Goal: Task Accomplishment & Management: Complete application form

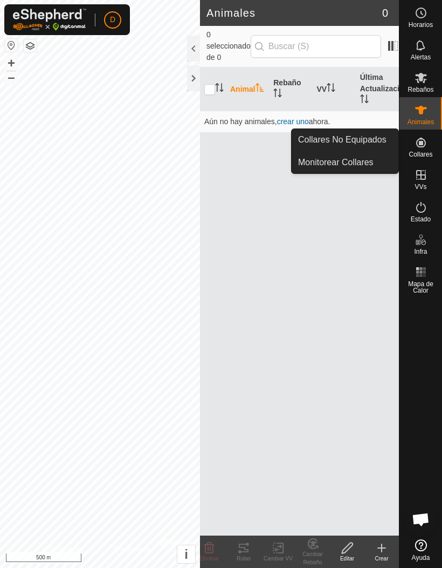
click at [188, 51] on div at bounding box center [193, 49] width 13 height 26
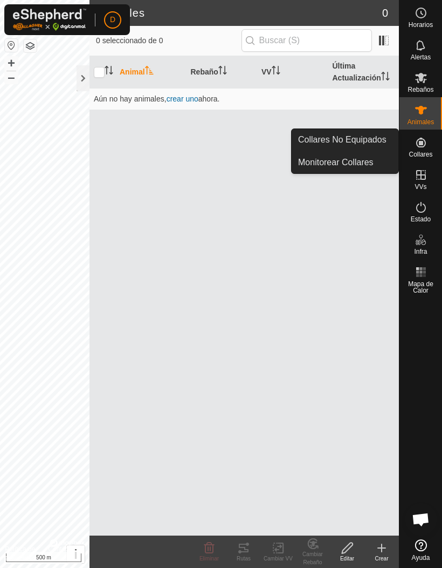
click at [375, 144] on span "Collares No Equipados" at bounding box center [342, 139] width 88 height 13
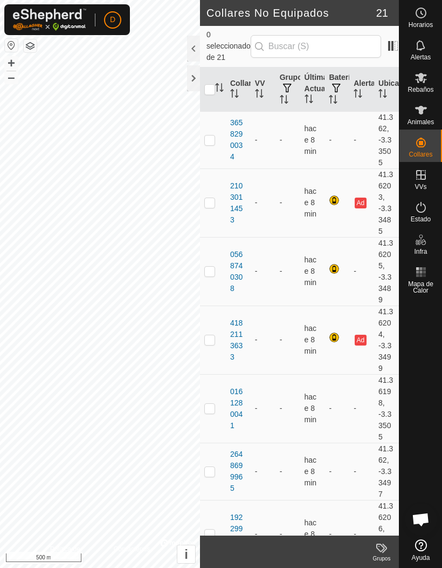
click at [190, 51] on div at bounding box center [193, 49] width 13 height 26
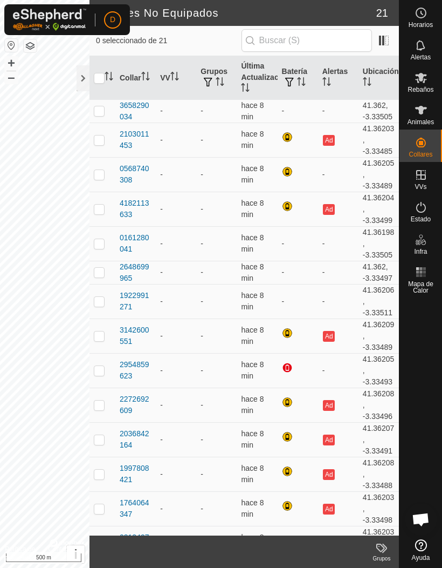
click at [330, 139] on button "Ad" at bounding box center [329, 140] width 12 height 11
click at [331, 135] on button "Ad" at bounding box center [329, 140] width 12 height 11
click at [329, 139] on button "Ad" at bounding box center [329, 140] width 12 height 11
click at [337, 177] on td "-" at bounding box center [338, 174] width 40 height 35
click at [349, 227] on td "-" at bounding box center [338, 243] width 40 height 35
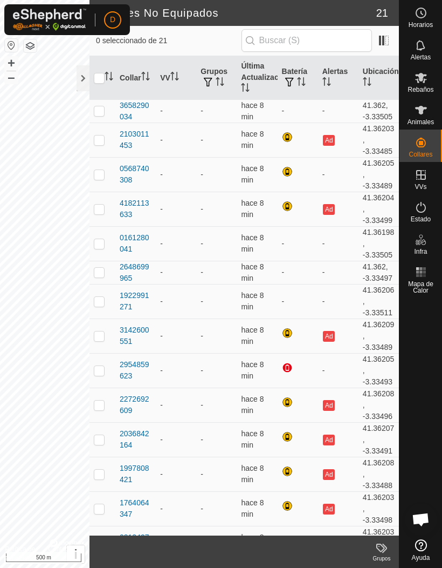
click at [331, 208] on button "Ad" at bounding box center [329, 209] width 12 height 11
click at [384, 44] on span at bounding box center [384, 40] width 17 height 17
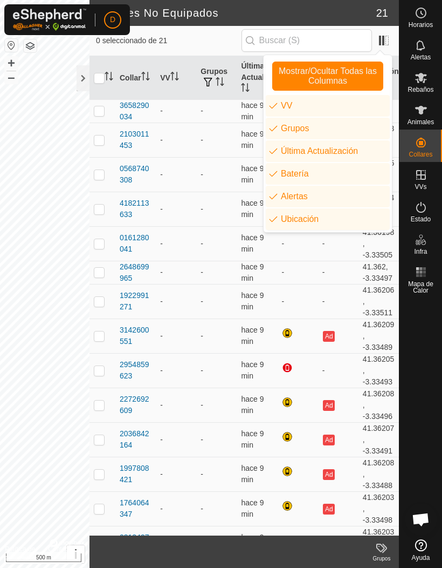
click at [363, 74] on span "Mostrar/Ocultar Todas las Columnas" at bounding box center [327, 75] width 101 height 19
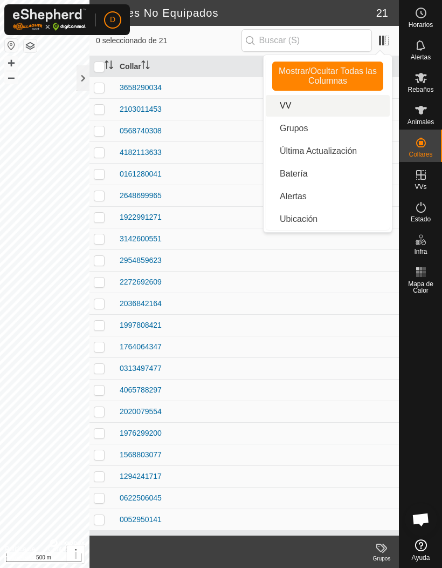
click at [315, 111] on li "VV" at bounding box center [328, 106] width 124 height 22
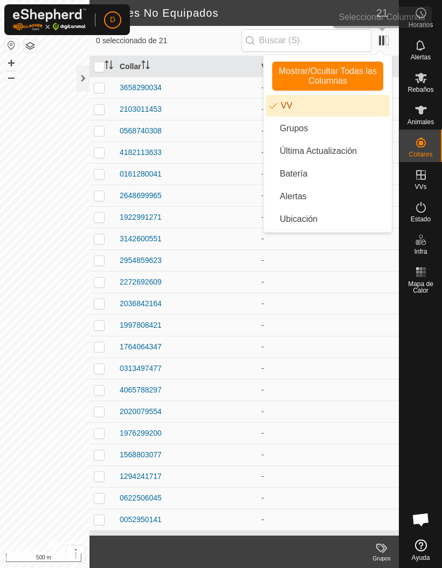
click at [382, 48] on span at bounding box center [384, 40] width 17 height 17
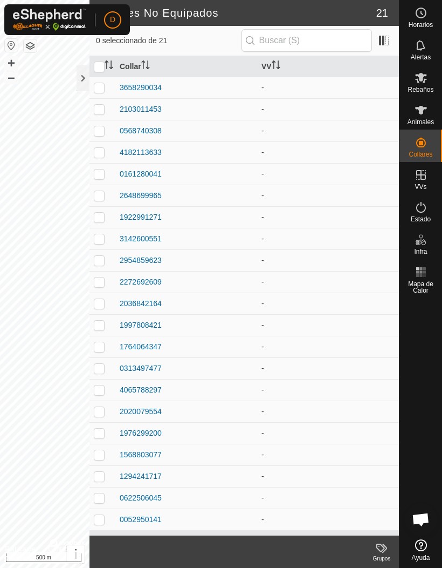
click at [384, 48] on span at bounding box center [384, 40] width 17 height 17
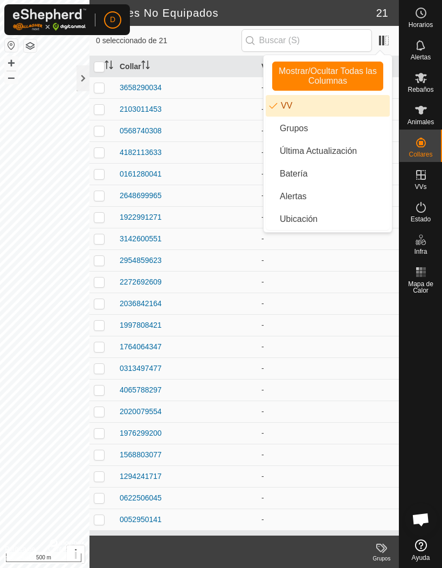
click at [346, 109] on li "VV" at bounding box center [328, 106] width 124 height 22
click at [332, 133] on li "Grupos" at bounding box center [328, 129] width 124 height 22
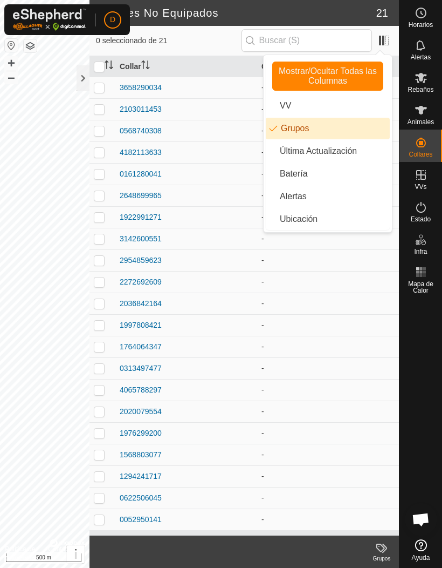
click at [389, 47] on span at bounding box center [384, 40] width 17 height 17
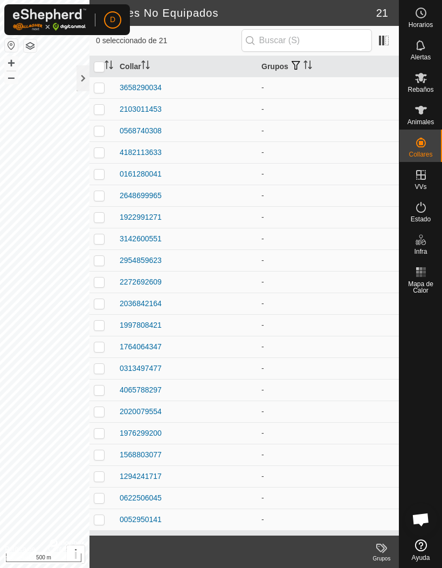
click at [384, 45] on span at bounding box center [384, 40] width 17 height 17
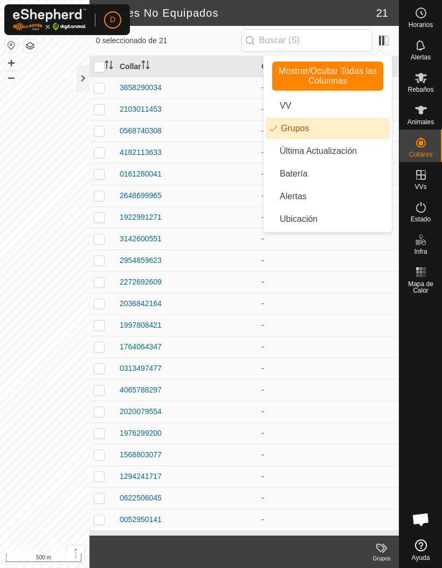
click at [341, 126] on li "Grupos" at bounding box center [328, 129] width 124 height 22
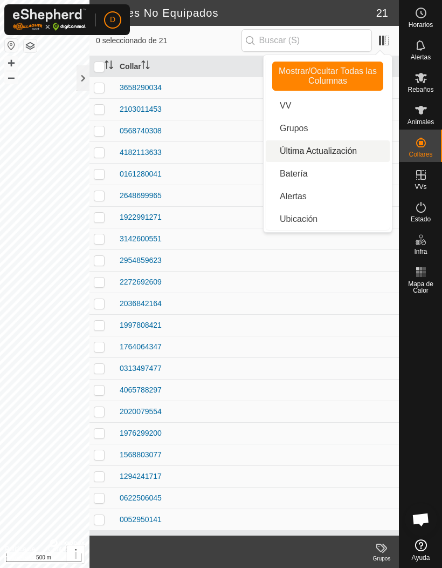
click at [350, 152] on li "Última Actualización" at bounding box center [328, 151] width 124 height 22
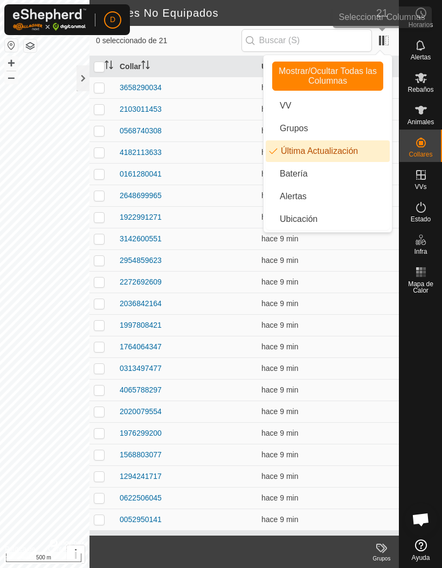
click at [383, 47] on span at bounding box center [384, 40] width 17 height 17
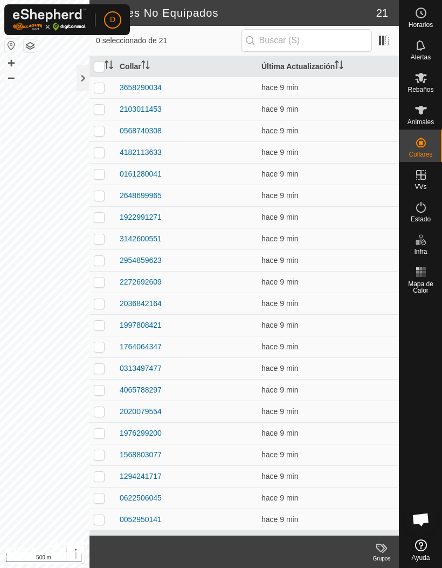
click at [384, 43] on span at bounding box center [384, 40] width 17 height 17
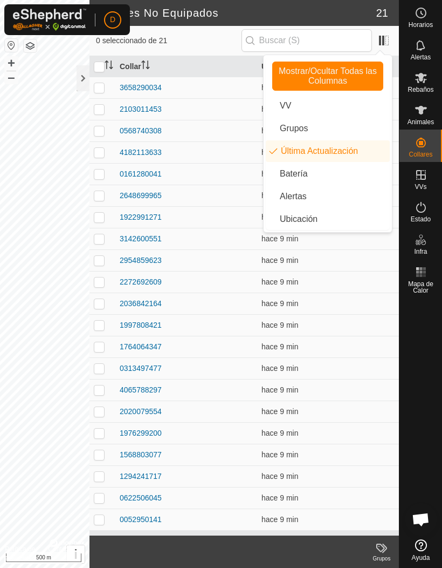
click at [323, 178] on li "Batería" at bounding box center [328, 174] width 124 height 22
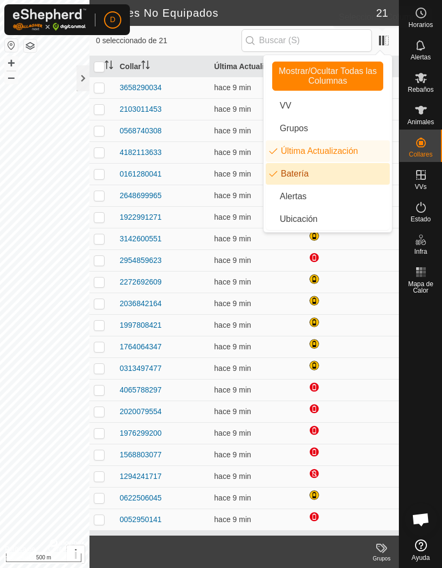
click at [385, 46] on span at bounding box center [384, 40] width 17 height 17
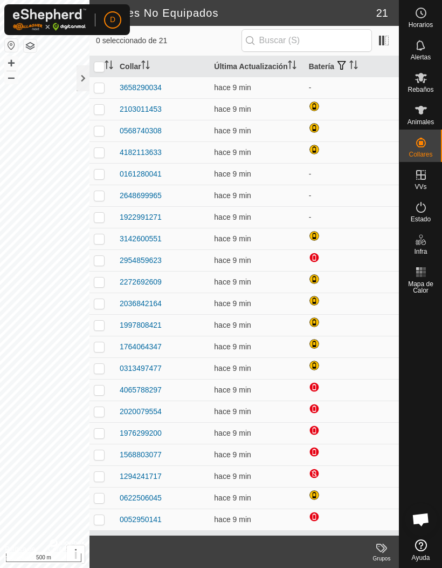
click at [383, 45] on span at bounding box center [384, 40] width 17 height 17
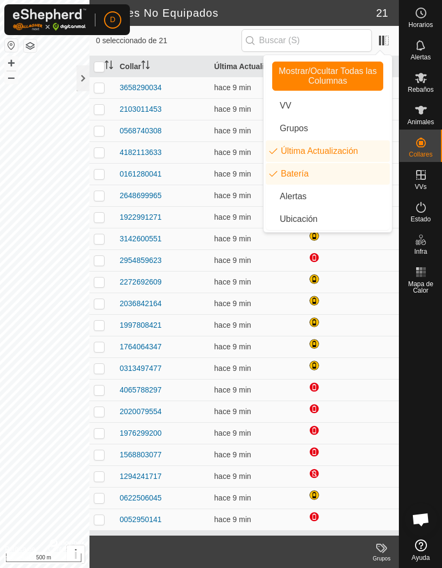
click at [328, 201] on li "Alertas" at bounding box center [328, 197] width 124 height 22
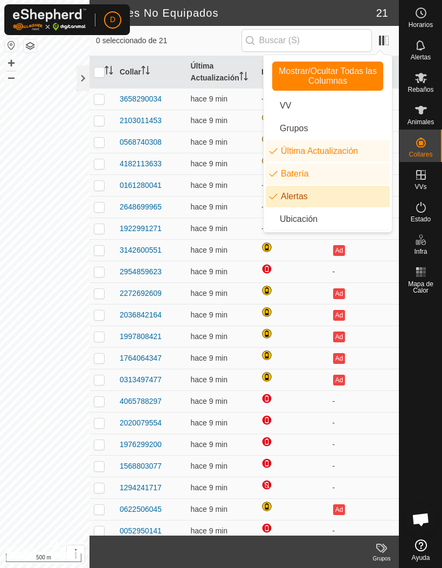
click at [345, 246] on button "Ad" at bounding box center [339, 250] width 12 height 11
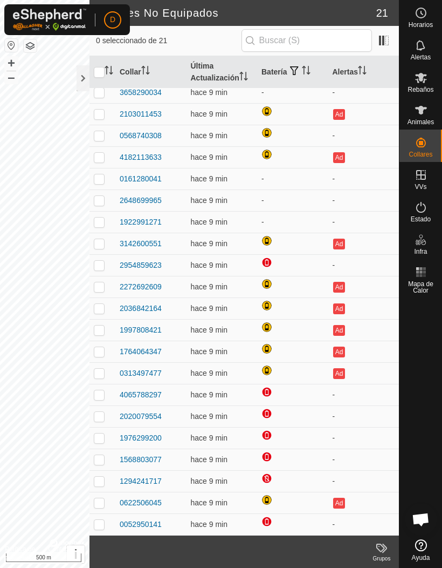
scroll to position [6, 0]
click at [361, 70] on icon "Activar para ordenar" at bounding box center [362, 70] width 9 height 9
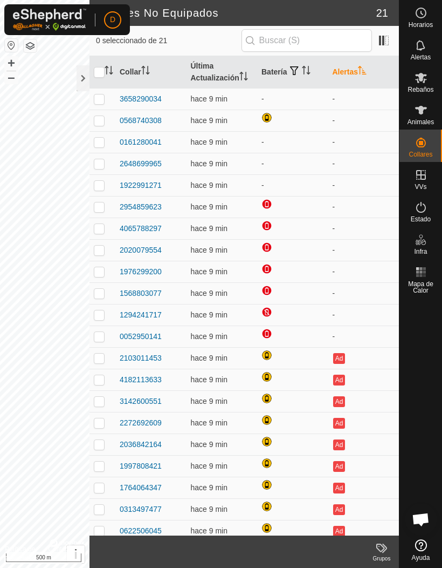
click at [361, 72] on icon "Activar para ordenar" at bounding box center [362, 70] width 9 height 9
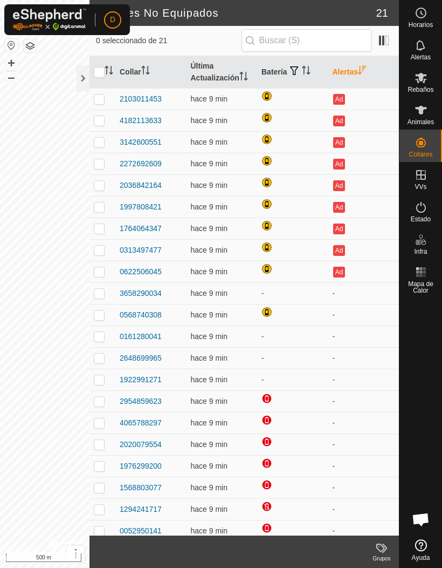
click at [358, 68] on th "Alertas" at bounding box center [364, 72] width 71 height 32
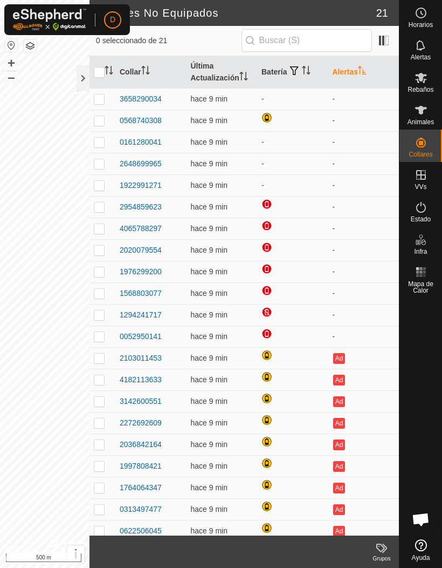
click at [366, 63] on th "Alertas" at bounding box center [364, 72] width 71 height 32
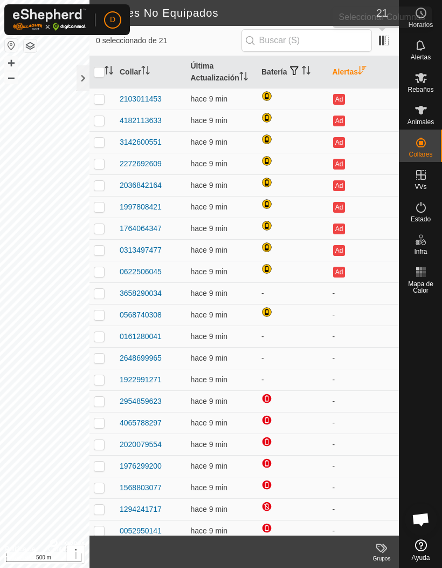
click at [386, 43] on span at bounding box center [384, 40] width 17 height 17
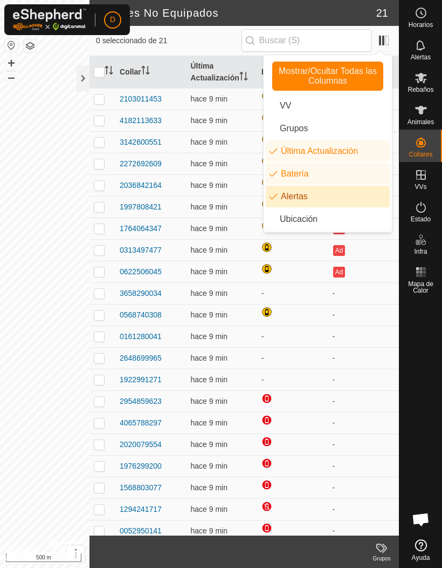
click at [325, 200] on li "Alertas" at bounding box center [328, 197] width 124 height 22
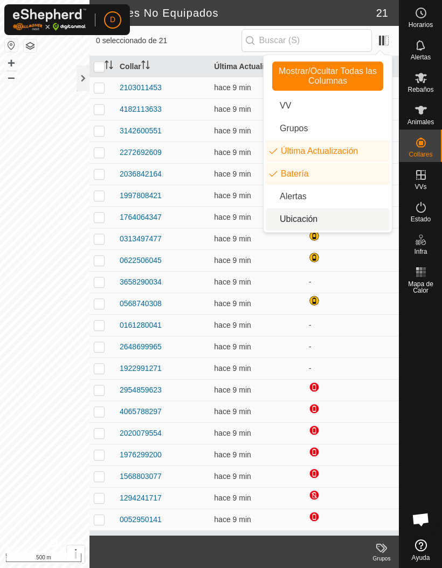
click at [331, 220] on li "Ubicación" at bounding box center [328, 219] width 124 height 22
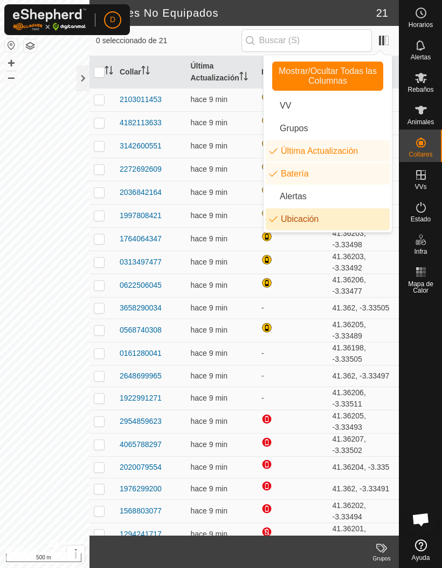
click at [345, 217] on li "Ubicación" at bounding box center [328, 219] width 124 height 22
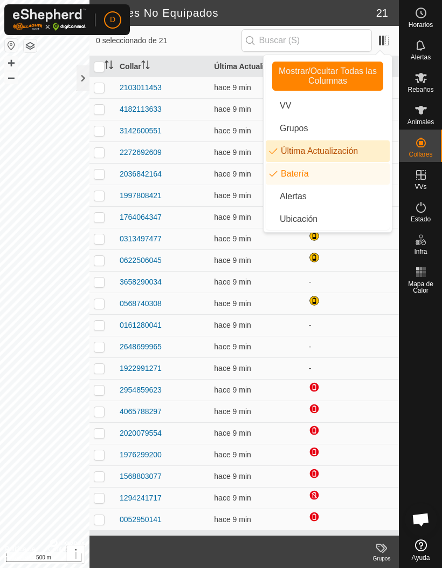
click at [353, 151] on li "Última Actualización" at bounding box center [328, 151] width 124 height 22
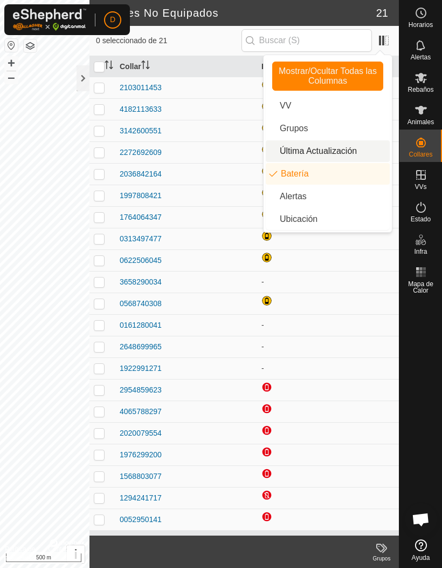
click at [242, 39] on span "0 seleccionado de 21" at bounding box center [169, 40] width 146 height 11
click at [242, 45] on span "0 seleccionado de 21" at bounding box center [169, 40] width 146 height 11
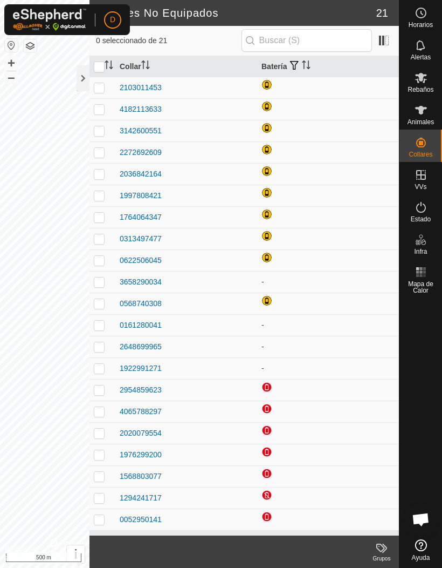
click at [354, 340] on td "-" at bounding box center [328, 347] width 142 height 22
click at [83, 78] on div at bounding box center [83, 78] width 13 height 26
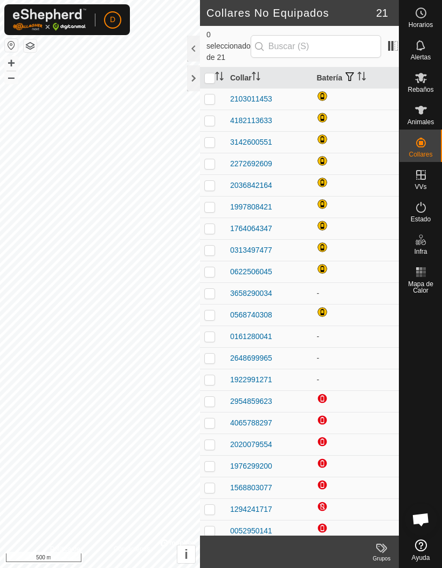
click at [253, 93] on div "2103011453" at bounding box center [251, 98] width 42 height 11
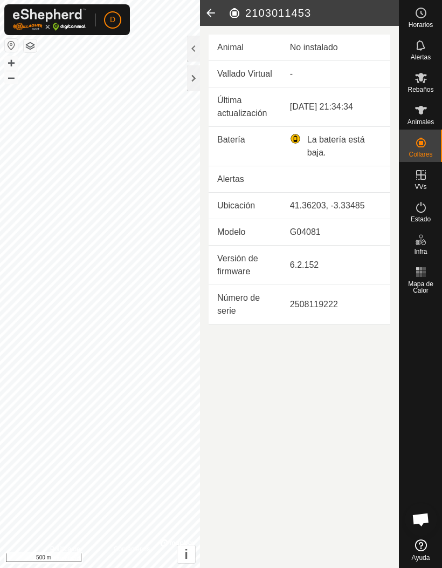
click at [214, 12] on icon at bounding box center [211, 13] width 22 height 26
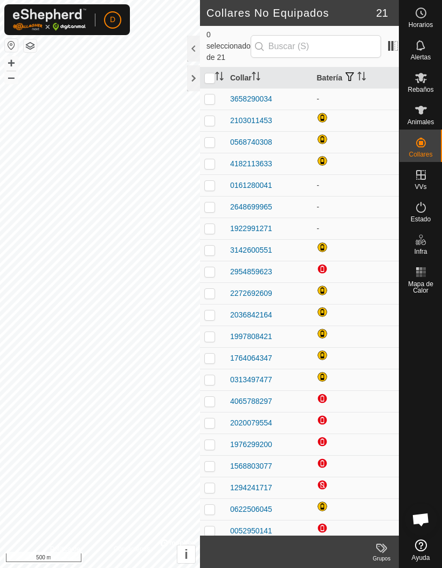
click at [424, 112] on icon at bounding box center [421, 110] width 13 height 13
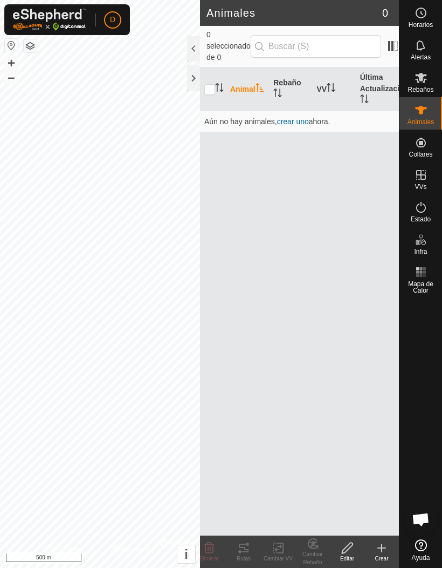
click at [197, 46] on div at bounding box center [193, 49] width 13 height 26
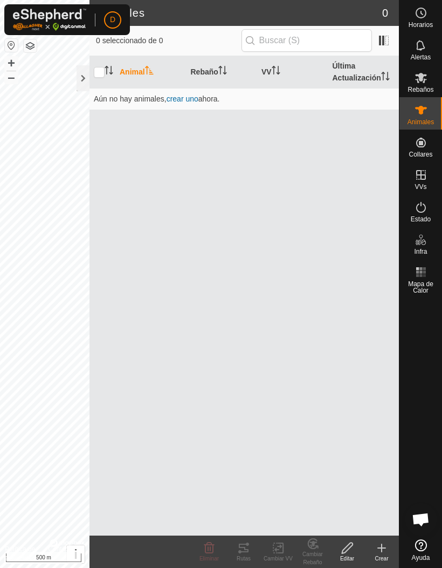
click at [190, 98] on span "crear uno" at bounding box center [183, 98] width 32 height 9
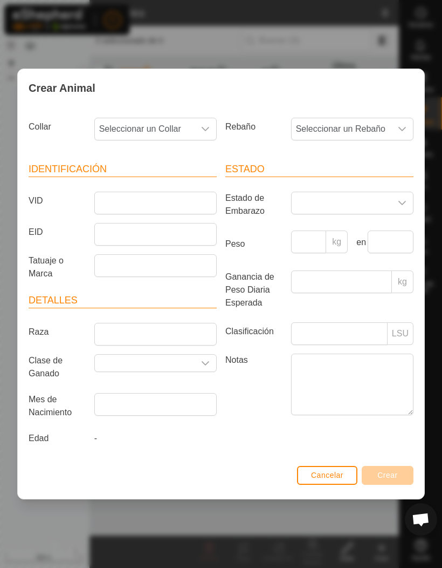
click at [213, 126] on div "dropdown trigger" at bounding box center [206, 129] width 22 height 22
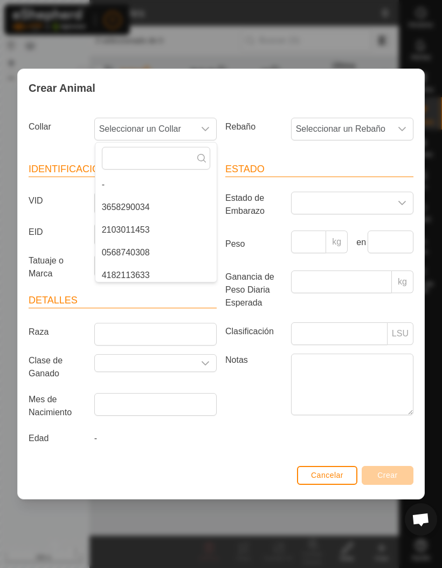
click at [208, 132] on icon "dropdown trigger" at bounding box center [205, 129] width 9 height 9
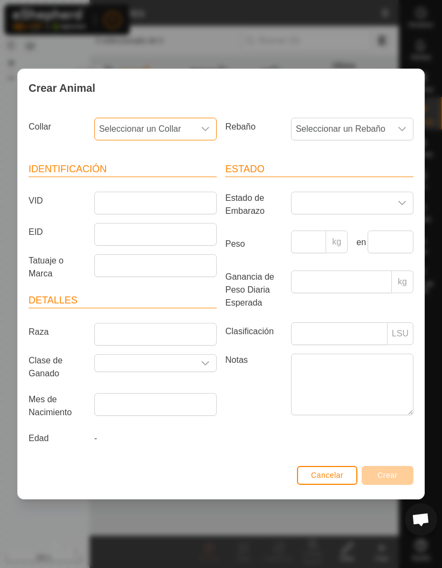
click at [204, 126] on icon "dropdown trigger" at bounding box center [205, 129] width 9 height 9
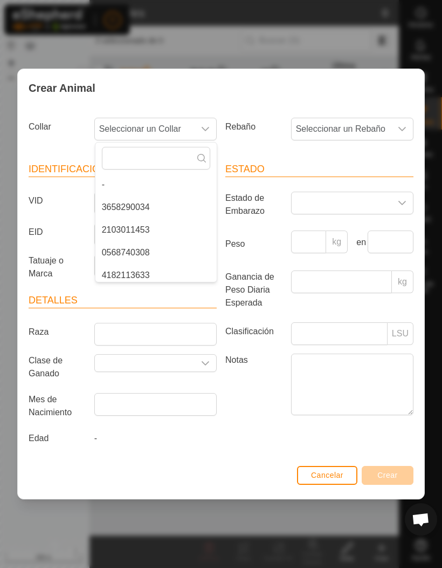
click at [209, 129] on icon "dropdown trigger" at bounding box center [205, 129] width 9 height 9
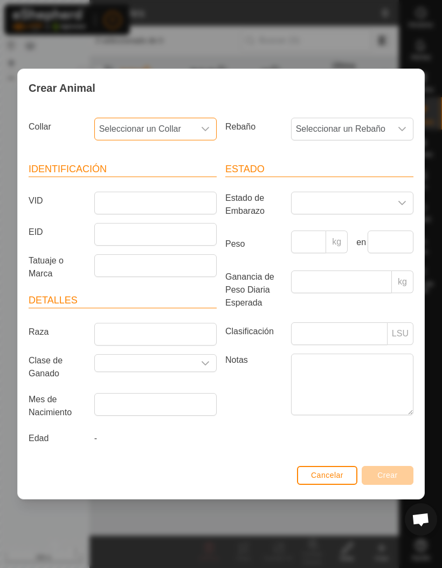
click at [211, 133] on div "dropdown trigger" at bounding box center [206, 129] width 22 height 22
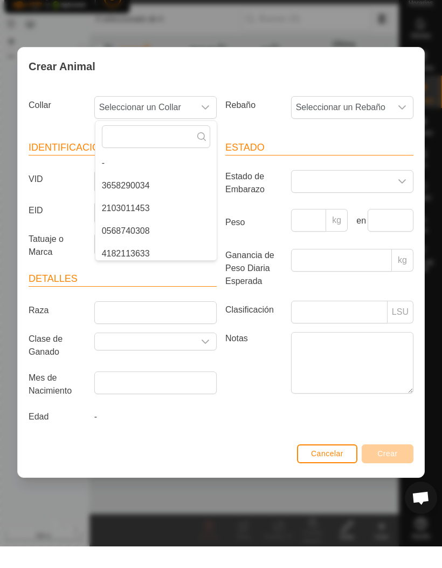
click at [404, 192] on div "dropdown trigger" at bounding box center [403, 203] width 22 height 22
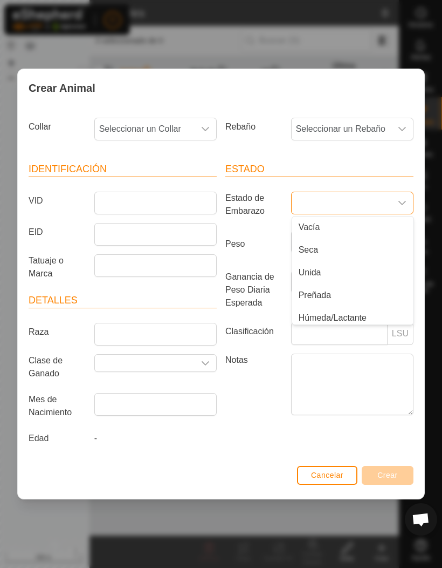
click at [402, 201] on icon "dropdown trigger" at bounding box center [402, 203] width 9 height 9
click at [386, 240] on input "text" at bounding box center [391, 241] width 46 height 23
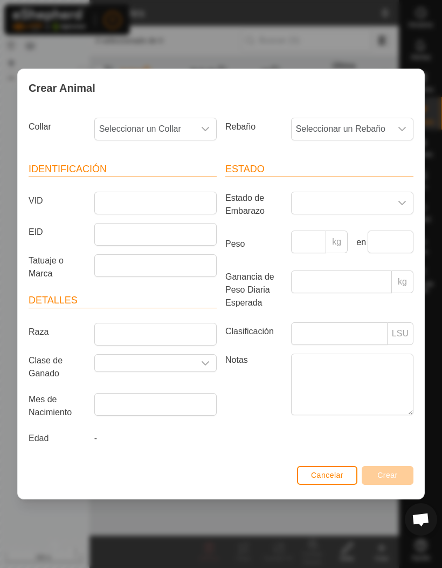
click at [277, 234] on label "Peso" at bounding box center [254, 243] width 66 height 27
click at [291, 234] on input "Peso" at bounding box center [309, 241] width 36 height 23
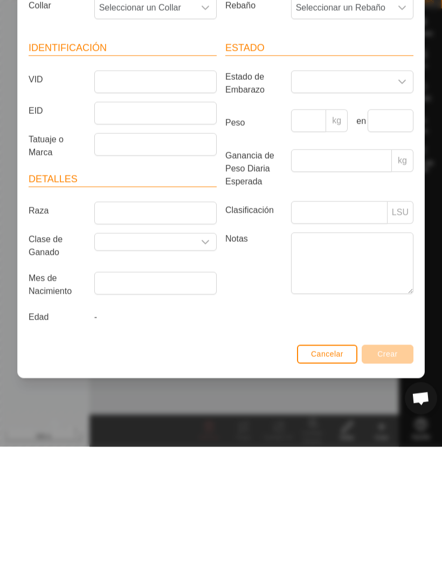
click at [206, 359] on icon "dropdown trigger" at bounding box center [205, 363] width 9 height 9
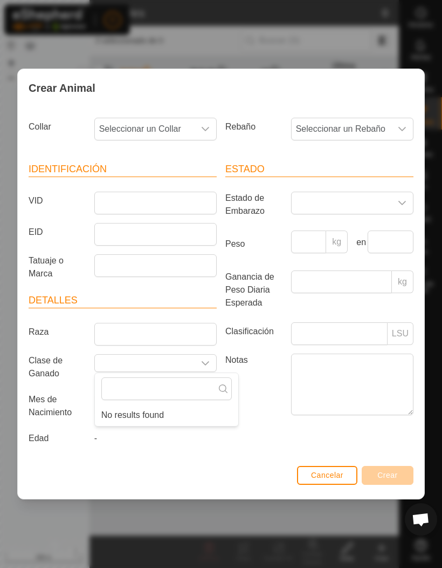
click at [207, 366] on icon "dropdown trigger" at bounding box center [205, 363] width 9 height 9
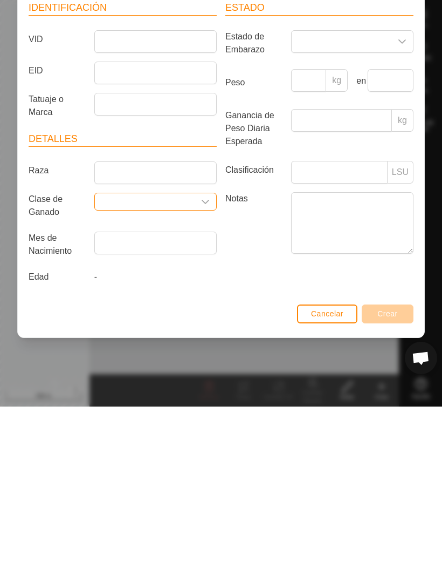
click at [329, 470] on span "Cancelar" at bounding box center [327, 474] width 32 height 9
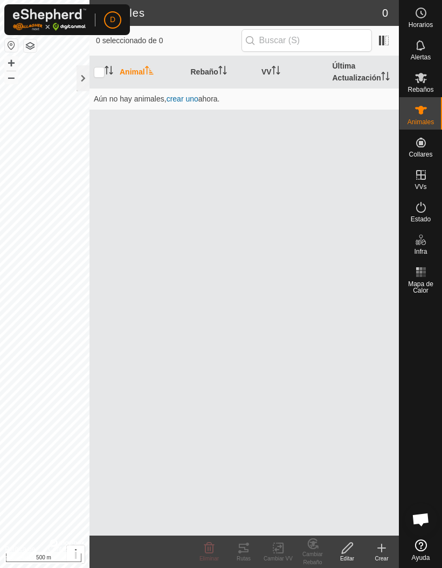
click at [78, 74] on div at bounding box center [83, 78] width 13 height 26
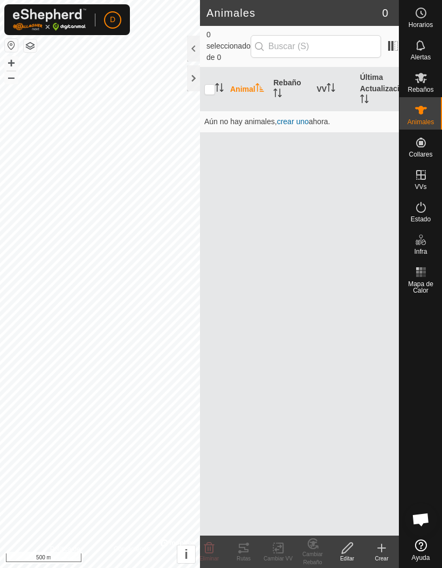
click at [190, 78] on div at bounding box center [193, 78] width 13 height 26
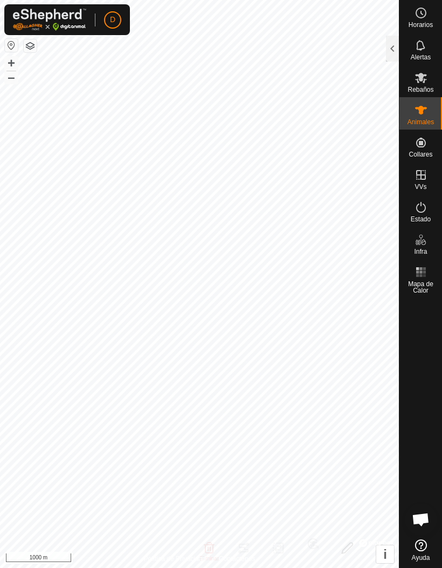
click at [14, 42] on button "button" at bounding box center [11, 45] width 13 height 13
